Goal: Find specific page/section: Find specific page/section

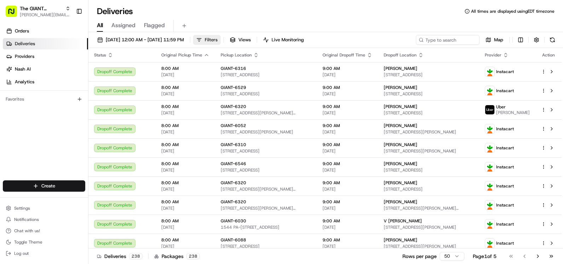
click at [217, 38] on span "Filters" at bounding box center [211, 40] width 13 height 6
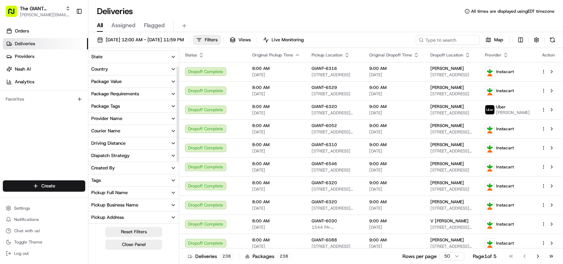
scroll to position [23, 0]
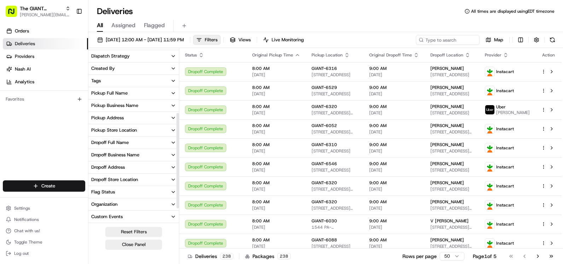
drag, startPoint x: 177, startPoint y: 150, endPoint x: 175, endPoint y: 205, distance: 54.8
click at [179, 205] on div at bounding box center [177, 160] width 2 height 95
click at [117, 128] on div "Pickup Store Location" at bounding box center [114, 130] width 46 height 6
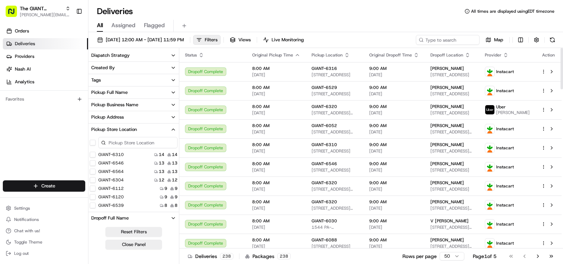
click at [161, 141] on input at bounding box center [137, 142] width 79 height 11
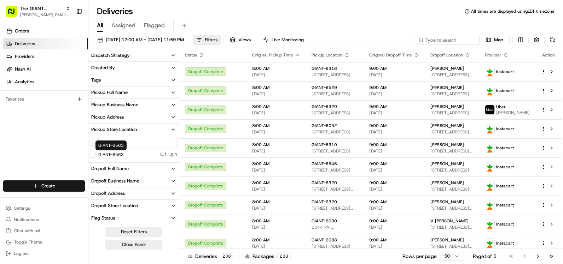
type input "6563"
click at [116, 151] on div "GIANT-6563 1 1" at bounding box center [133, 154] width 90 height 7
click at [117, 157] on label "GIANT-6563" at bounding box center [110, 155] width 25 height 6
click at [95, 157] on button "GIANT-6563" at bounding box center [93, 155] width 6 height 6
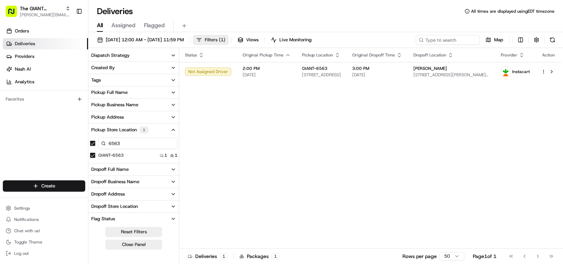
click at [228, 38] on button "Filters ( 1 )" at bounding box center [210, 40] width 35 height 10
